Goal: Transaction & Acquisition: Subscribe to service/newsletter

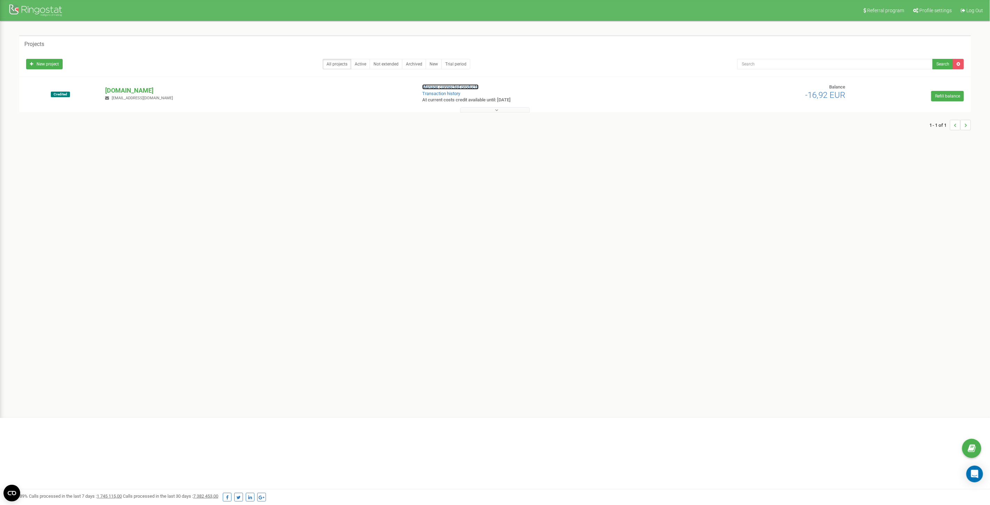
click at [459, 87] on link "Manage connected products" at bounding box center [450, 86] width 56 height 5
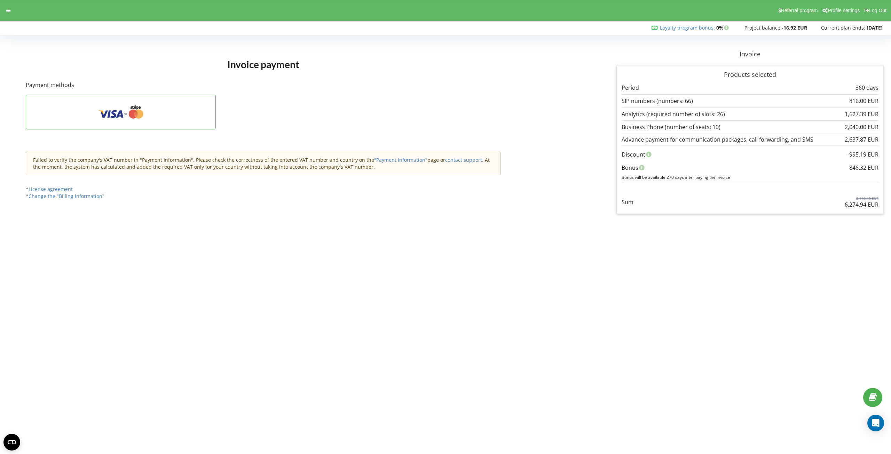
click at [623, 278] on body "Referral program Profile settings Log Out Loyalty program bonus : Bonus : 0%" at bounding box center [445, 227] width 891 height 454
click at [135, 112] on icon at bounding box center [138, 114] width 9 height 9
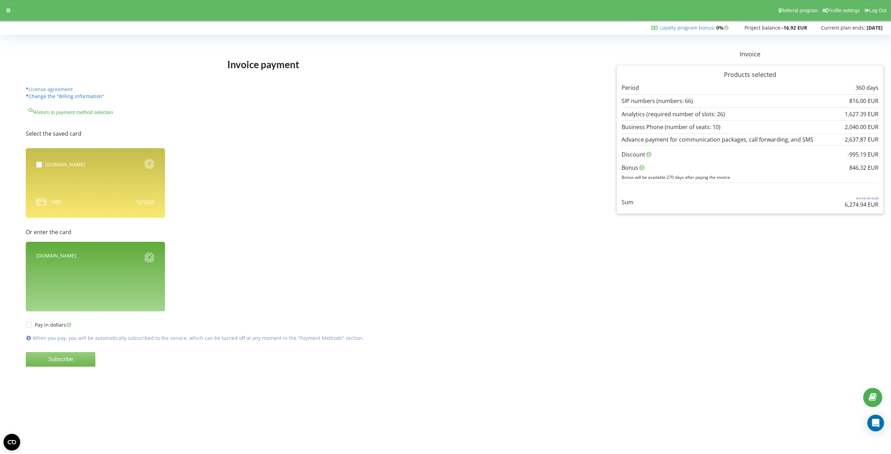
click at [76, 96] on link "Change the "Billing information"" at bounding box center [67, 96] width 76 height 7
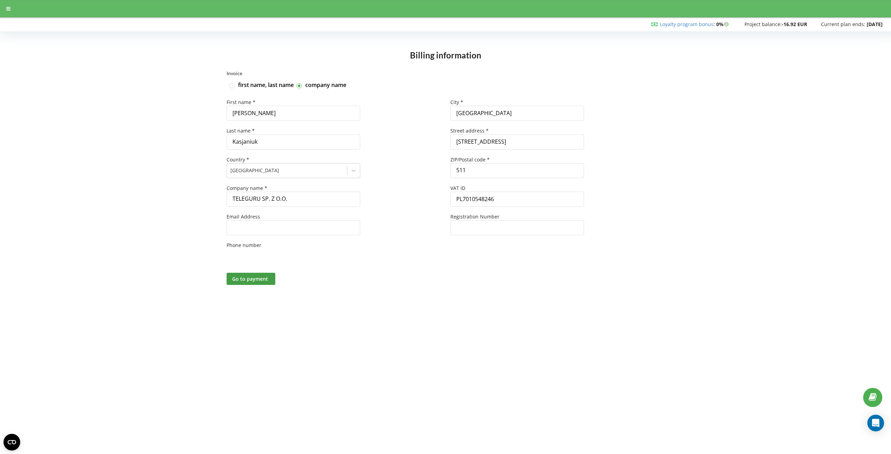
type input "+48"
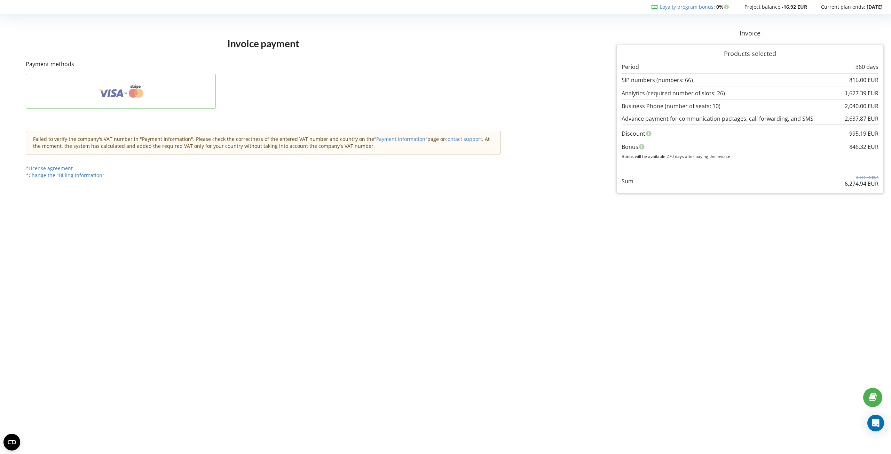
click at [92, 95] on icon at bounding box center [121, 91] width 169 height 13
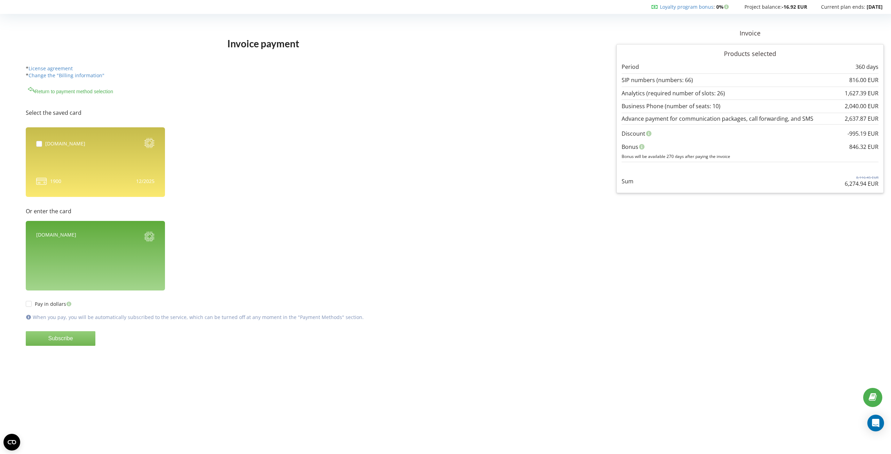
click at [75, 247] on div "[DOMAIN_NAME]" at bounding box center [95, 256] width 139 height 70
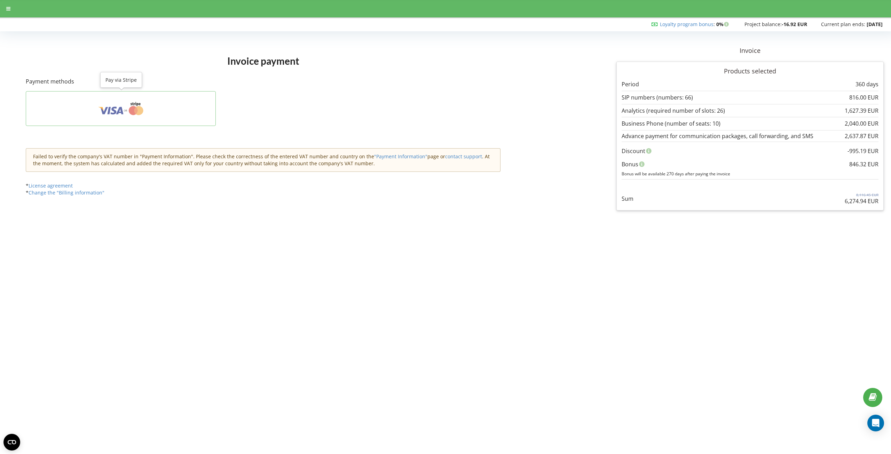
click at [97, 123] on button at bounding box center [121, 108] width 190 height 35
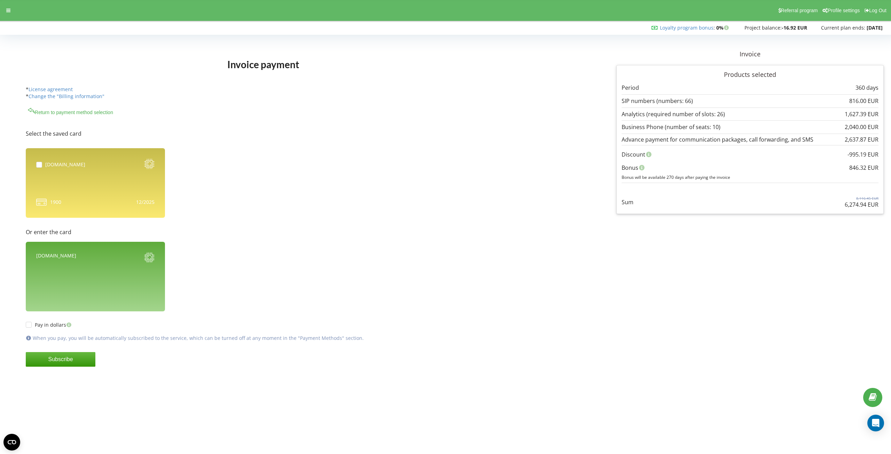
click at [254, 274] on form "Select the saved card 1900 Subscribe" at bounding box center [298, 252] width 544 height 272
click at [50, 255] on div "[DOMAIN_NAME]" at bounding box center [56, 258] width 40 height 12
click at [51, 256] on div "[DOMAIN_NAME]" at bounding box center [56, 258] width 40 height 12
click at [61, 256] on div "[DOMAIN_NAME]" at bounding box center [95, 258] width 118 height 12
drag, startPoint x: 64, startPoint y: 256, endPoint x: 25, endPoint y: 252, distance: 39.2
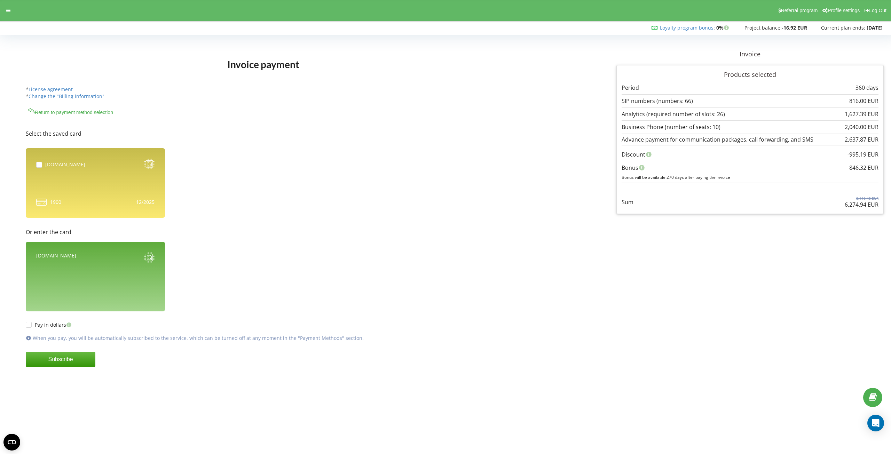
click at [25, 252] on div "Invoice payment Invoice Products selected" at bounding box center [298, 219] width 554 height 348
click at [62, 255] on div "[DOMAIN_NAME]" at bounding box center [95, 258] width 118 height 12
click at [76, 362] on button "Subscribe" at bounding box center [61, 359] width 70 height 15
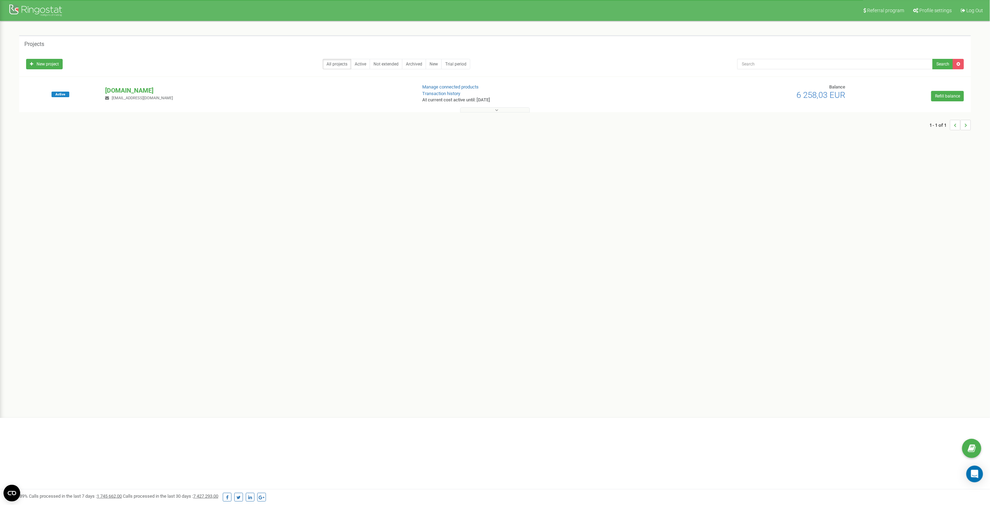
click at [702, 267] on div "Referral program Profile settings Log Out Projects New project All projects Act…" at bounding box center [495, 209] width 990 height 418
click at [486, 107] on button at bounding box center [495, 109] width 70 height 5
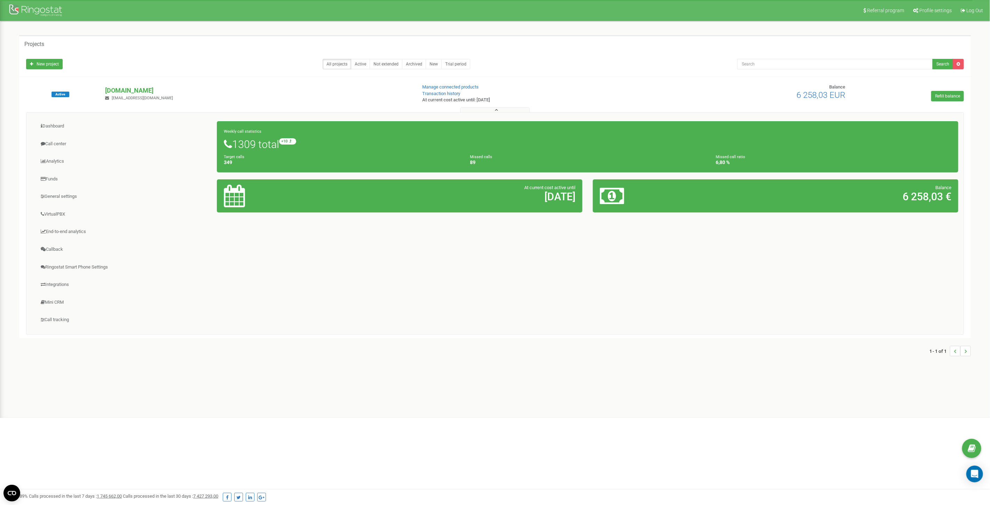
click at [618, 418] on html "Referral program Profile settings Log Out Projects New project All projects Act…" at bounding box center [495, 209] width 990 height 418
